Goal: Task Accomplishment & Management: Manage account settings

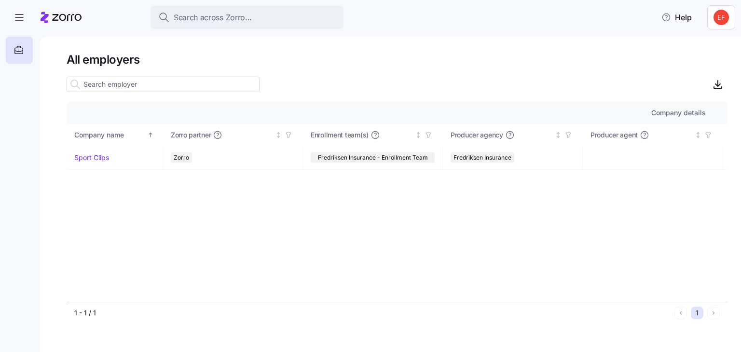
click at [723, 19] on html "Search across Zorro... Help All employers Company details Benefit status Compan…" at bounding box center [370, 173] width 741 height 346
click at [711, 63] on div "Agency setup" at bounding box center [699, 59] width 58 height 11
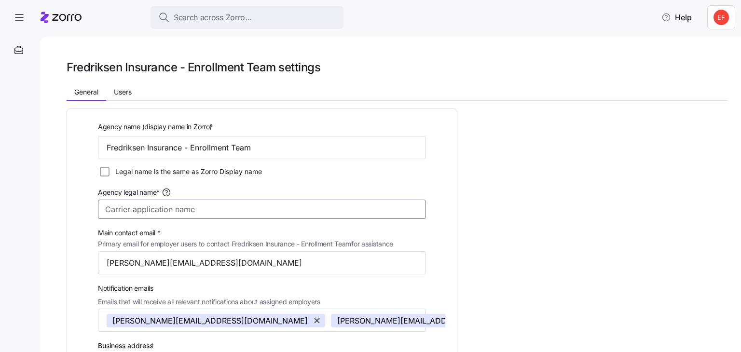
click at [137, 210] on input "Agency legal name*" at bounding box center [262, 209] width 328 height 19
type input "E"
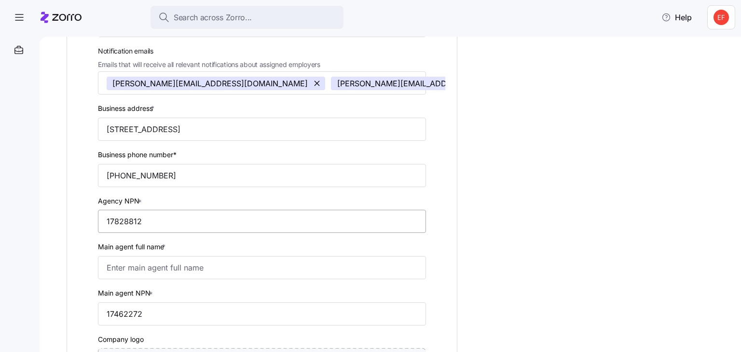
scroll to position [257, 0]
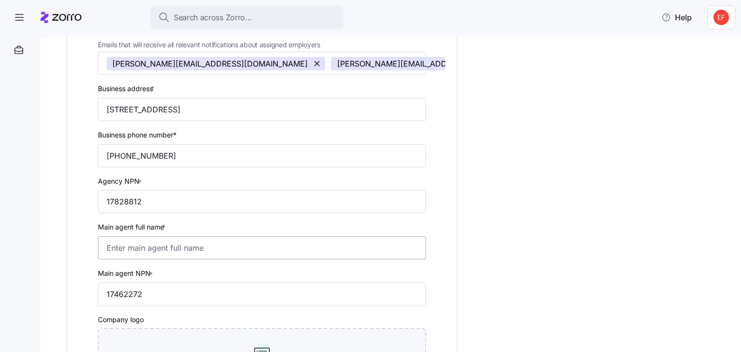
type input "Fredriksen Brown Insurance, LLC"
click at [170, 249] on input "Main agent full name *" at bounding box center [262, 247] width 328 height 23
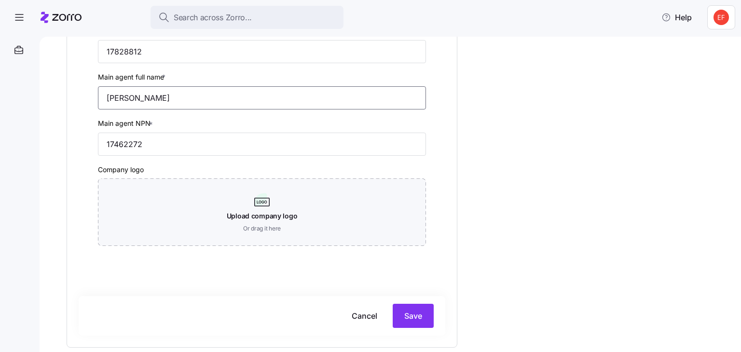
scroll to position [434, 0]
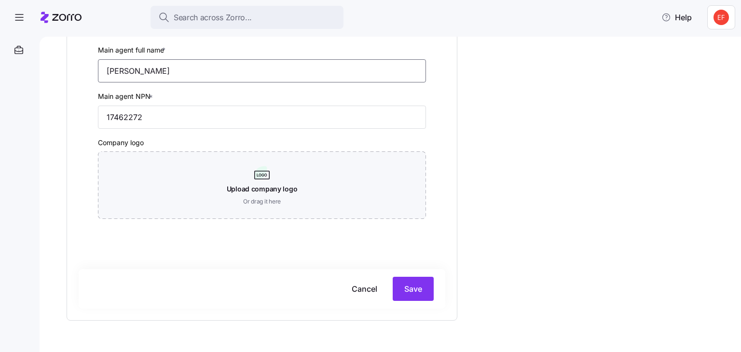
type input "Eric Fredriksen"
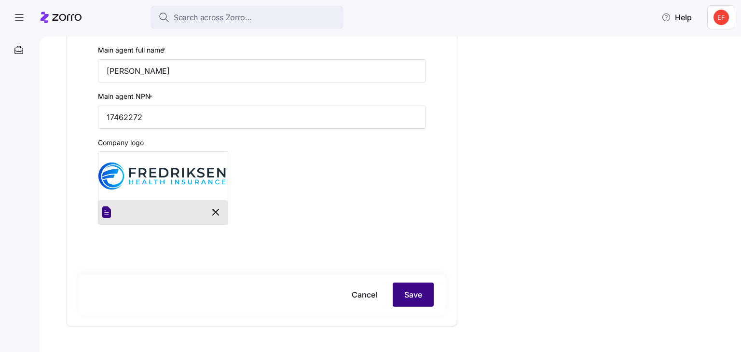
click at [414, 294] on span "Save" at bounding box center [413, 295] width 18 height 12
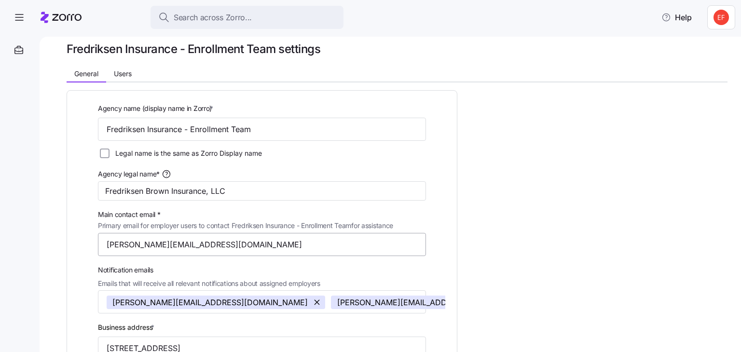
scroll to position [0, 0]
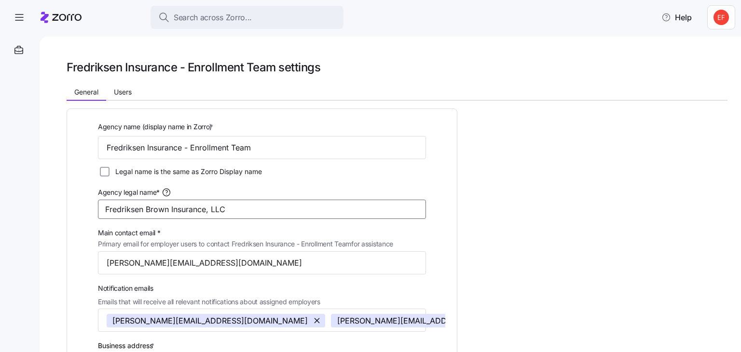
click at [201, 208] on input "Fredriksen Brown Insurance, LLC" at bounding box center [262, 209] width 328 height 19
drag, startPoint x: 252, startPoint y: 209, endPoint x: 145, endPoint y: 207, distance: 107.1
click at [145, 207] on input "Fredriksen Brown Insurance, LLC" at bounding box center [262, 209] width 328 height 19
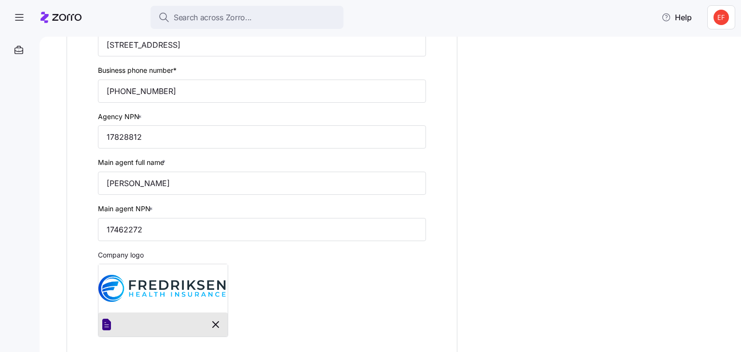
scroll to position [464, 0]
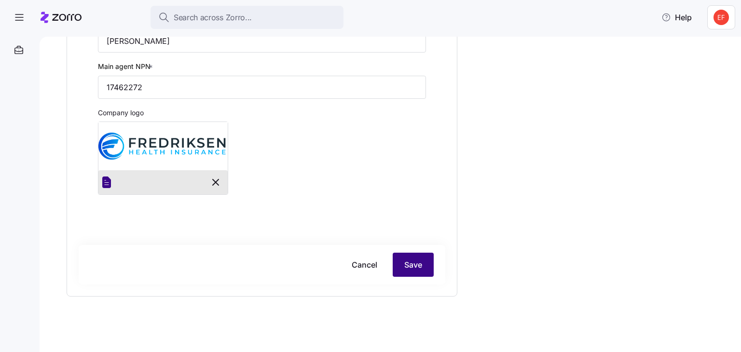
type input "Fredriksen Health Insurance, LLC"
click at [397, 253] on button "Save" at bounding box center [413, 265] width 41 height 24
